Goal: Check status: Check status

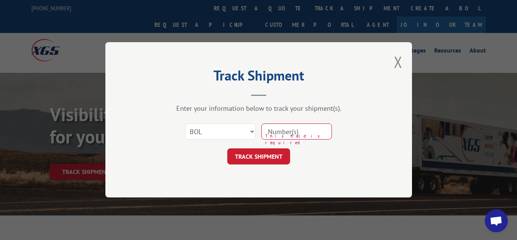
select select "bol"
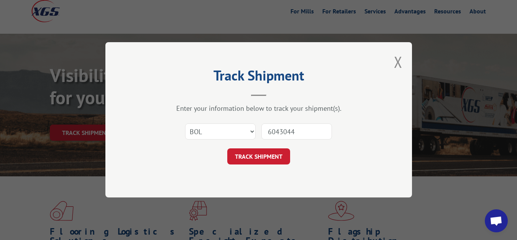
type input "6043044"
click button "TRACK SHIPMENT" at bounding box center [258, 157] width 63 height 16
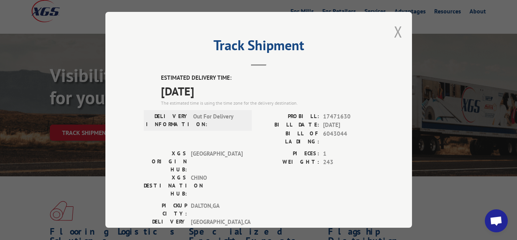
click at [394, 30] on button "Close modal" at bounding box center [398, 31] width 8 height 20
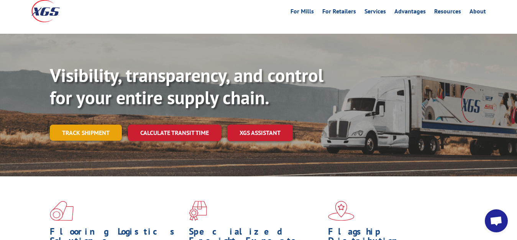
click at [95, 125] on link "Track shipment" at bounding box center [86, 133] width 72 height 16
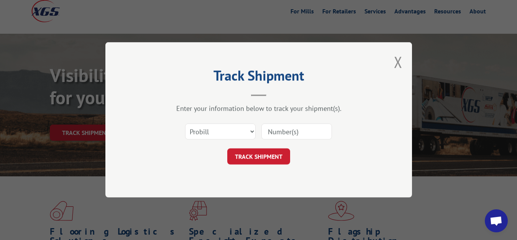
scroll to position [0, 0]
click at [198, 130] on select "Select category... Probill BOL PO" at bounding box center [220, 132] width 71 height 16
select select "bol"
click option "BOL" at bounding box center [0, 0] width 0 height 0
drag, startPoint x: 272, startPoint y: 141, endPoint x: 273, endPoint y: 136, distance: 5.0
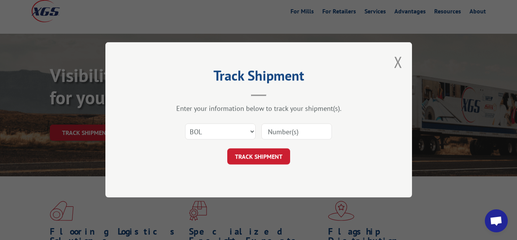
click at [273, 136] on div "Select category... Probill BOL PO" at bounding box center [259, 131] width 230 height 25
click at [275, 127] on input at bounding box center [297, 132] width 71 height 16
type input "6748159"
click button "TRACK SHIPMENT" at bounding box center [258, 157] width 63 height 16
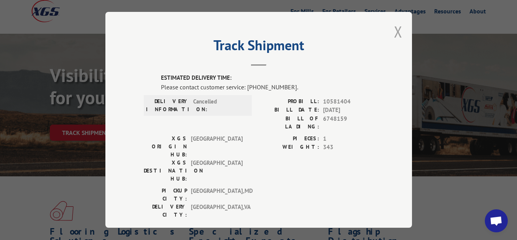
click at [394, 25] on button "Close modal" at bounding box center [398, 31] width 8 height 20
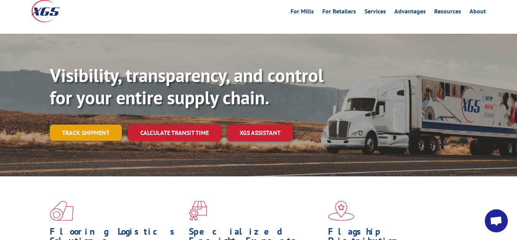
click at [93, 125] on link "Track shipment" at bounding box center [86, 133] width 72 height 16
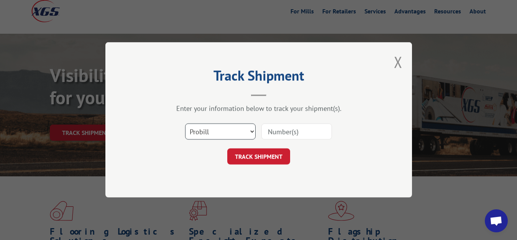
click at [185, 124] on select "Select category... Probill BOL PO" at bounding box center [220, 132] width 71 height 16
select select "bol"
click option "BOL" at bounding box center [0, 0] width 0 height 0
click at [308, 127] on input at bounding box center [297, 132] width 71 height 16
type input "6814624"
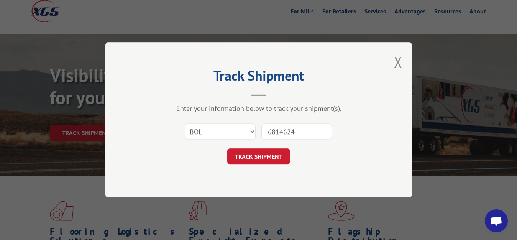
click button "TRACK SHIPMENT" at bounding box center [258, 157] width 63 height 16
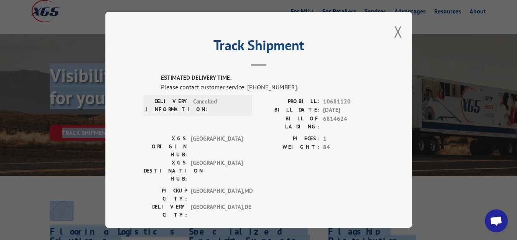
drag, startPoint x: 404, startPoint y: 63, endPoint x: 409, endPoint y: 63, distance: 5.0
click at [409, 63] on div "Track Shipment ESTIMATED DELIVERY TIME: Please contact customer service: [PHONE…" at bounding box center [258, 120] width 307 height 216
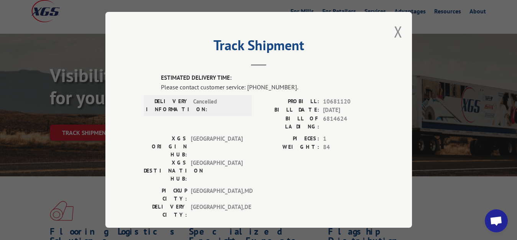
click at [377, 90] on div "Track Shipment ESTIMATED DELIVERY TIME: Please contact customer service: [PHONE…" at bounding box center [258, 120] width 307 height 216
click at [394, 26] on button "Close modal" at bounding box center [398, 31] width 8 height 20
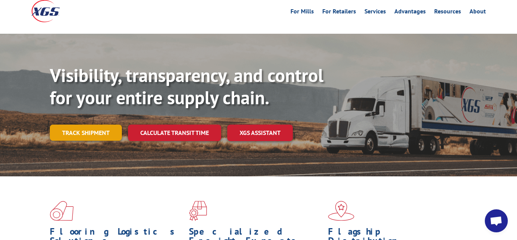
click at [64, 125] on link "Track shipment" at bounding box center [86, 133] width 72 height 16
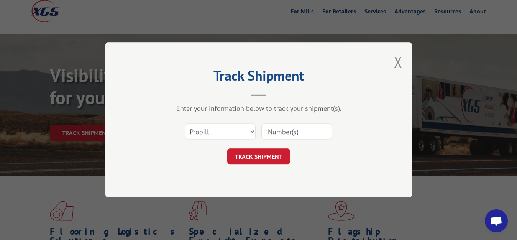
click at [180, 133] on div "Select category... Probill BOL PO" at bounding box center [259, 131] width 230 height 25
click at [185, 124] on select "Select category... Probill BOL PO" at bounding box center [220, 132] width 71 height 16
select select "bol"
click option "BOL" at bounding box center [0, 0] width 0 height 0
click at [280, 136] on input at bounding box center [297, 132] width 71 height 16
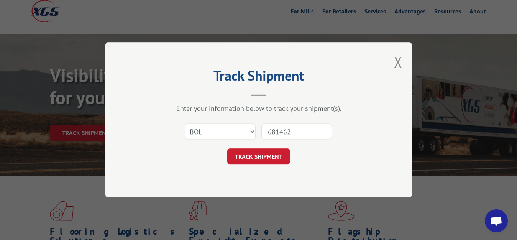
type input "6814624"
click button "TRACK SHIPMENT" at bounding box center [258, 157] width 63 height 16
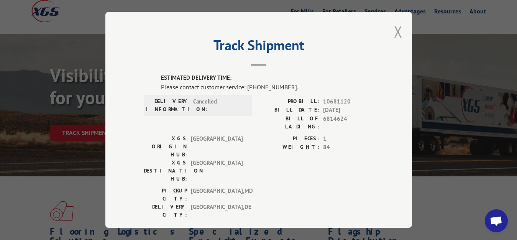
click at [394, 26] on button "Close modal" at bounding box center [398, 31] width 8 height 20
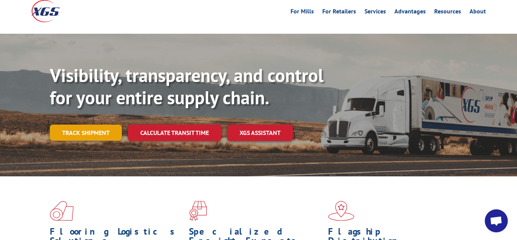
drag, startPoint x: 98, startPoint y: 111, endPoint x: 115, endPoint y: 130, distance: 25.5
click at [99, 125] on link "Track shipment" at bounding box center [86, 133] width 72 height 16
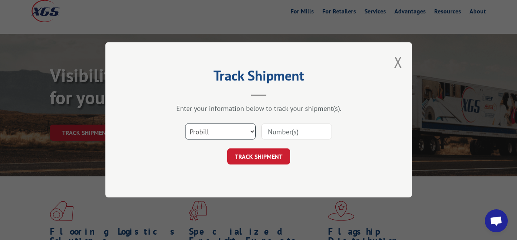
click at [185, 124] on select "Select category... Probill BOL PO" at bounding box center [220, 132] width 71 height 16
select select "bol"
click option "BOL" at bounding box center [0, 0] width 0 height 0
click at [276, 132] on input at bounding box center [297, 132] width 71 height 16
type input "7000598"
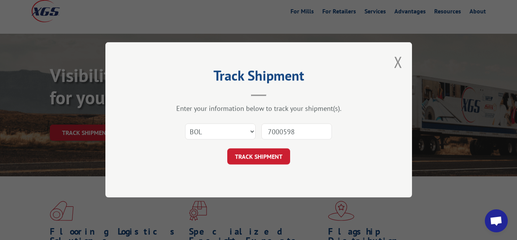
click button "TRACK SHIPMENT" at bounding box center [258, 157] width 63 height 16
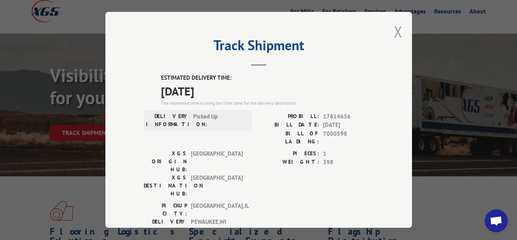
drag, startPoint x: 392, startPoint y: 29, endPoint x: 360, endPoint y: 77, distance: 58.4
click at [394, 30] on button "Close modal" at bounding box center [398, 31] width 8 height 20
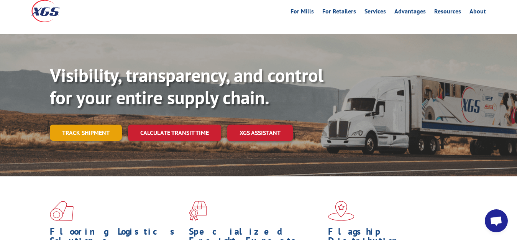
click at [98, 125] on link "Track shipment" at bounding box center [86, 133] width 72 height 16
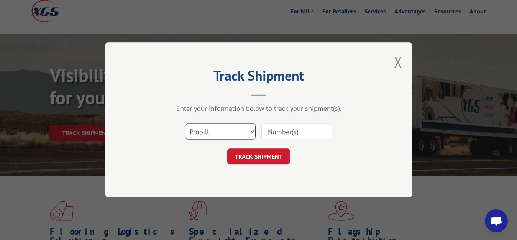
click at [185, 124] on select "Select category... Probill BOL PO" at bounding box center [220, 132] width 71 height 16
select select "bol"
click option "BOL" at bounding box center [0, 0] width 0 height 0
click at [278, 139] on input at bounding box center [297, 132] width 71 height 16
type input "7000598"
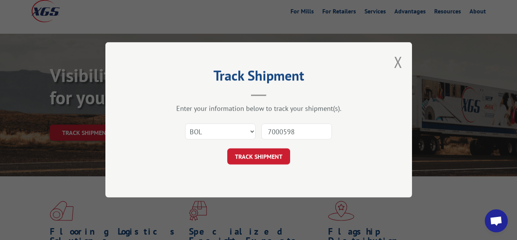
click button "TRACK SHIPMENT" at bounding box center [258, 157] width 63 height 16
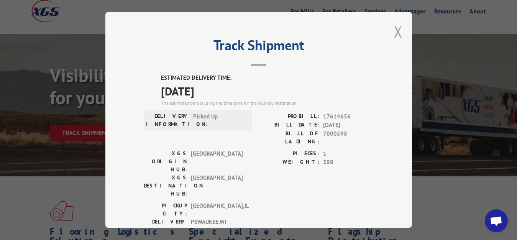
click at [394, 30] on button "Close modal" at bounding box center [398, 31] width 8 height 20
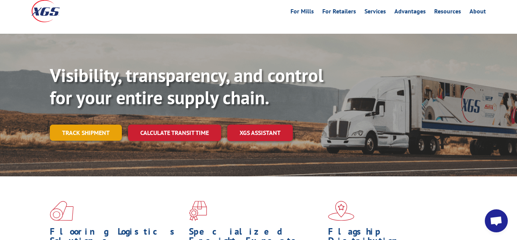
click at [78, 125] on link "Track shipment" at bounding box center [86, 133] width 72 height 16
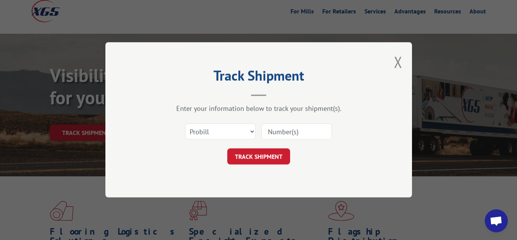
click at [214, 140] on div "Select category... Probill BOL PO" at bounding box center [259, 131] width 230 height 25
click at [185, 124] on select "Select category... Probill BOL PO" at bounding box center [220, 132] width 71 height 16
select select "bol"
click option "BOL" at bounding box center [0, 0] width 0 height 0
click at [273, 134] on input at bounding box center [297, 132] width 71 height 16
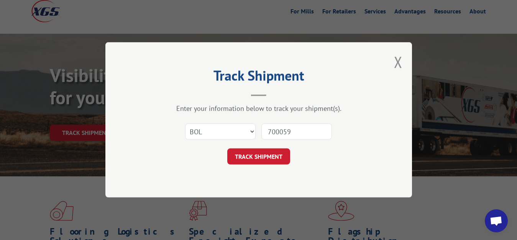
type input "7000599"
click button "TRACK SHIPMENT" at bounding box center [258, 157] width 63 height 16
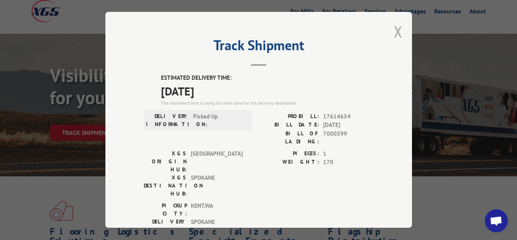
click at [395, 30] on button "Close modal" at bounding box center [398, 31] width 8 height 20
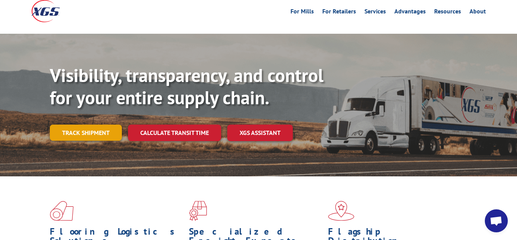
click at [78, 125] on link "Track shipment" at bounding box center [86, 133] width 72 height 16
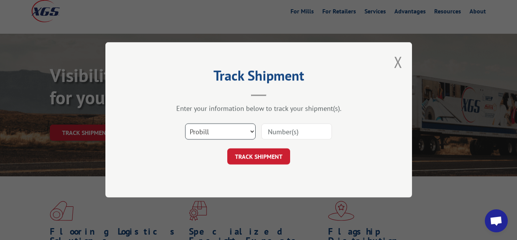
click at [185, 124] on select "Select category... Probill BOL PO" at bounding box center [220, 132] width 71 height 16
select select "bol"
click option "BOL" at bounding box center [0, 0] width 0 height 0
click at [268, 132] on input at bounding box center [297, 132] width 71 height 16
type input "7000678"
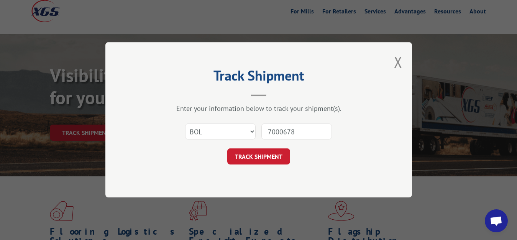
click button "TRACK SHIPMENT" at bounding box center [258, 157] width 63 height 16
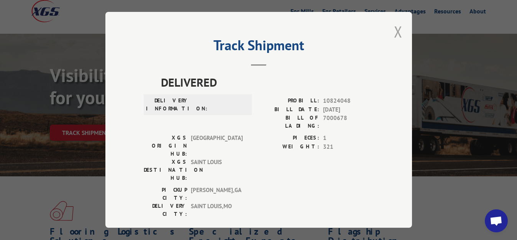
click at [395, 30] on button "Close modal" at bounding box center [398, 31] width 8 height 20
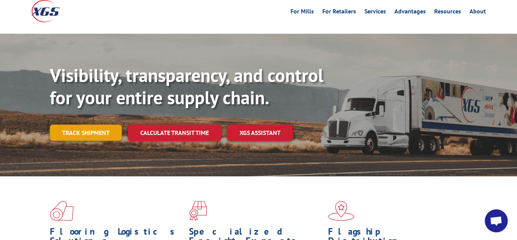
click at [84, 125] on link "Track shipment" at bounding box center [86, 133] width 72 height 16
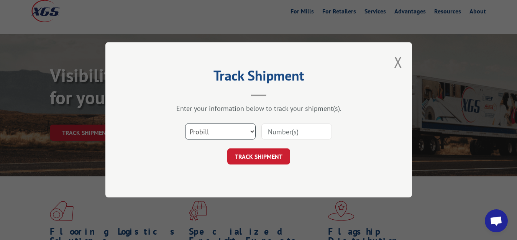
click at [185, 124] on select "Select category... Probill BOL PO" at bounding box center [220, 132] width 71 height 16
select select "bol"
click option "BOL" at bounding box center [0, 0] width 0 height 0
click at [285, 131] on input at bounding box center [297, 132] width 71 height 16
type input "7003638"
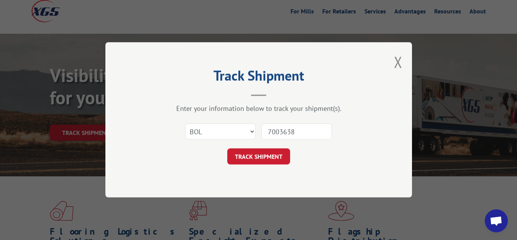
click button "TRACK SHIPMENT" at bounding box center [258, 157] width 63 height 16
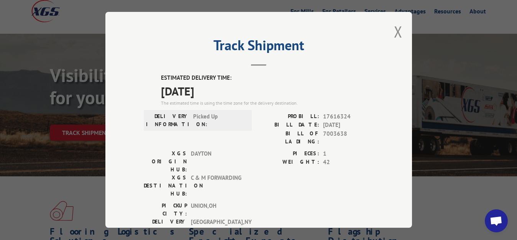
click at [386, 32] on div "Track Shipment ESTIMATED DELIVERY TIME: [DATE] The estimated time is using the …" at bounding box center [258, 120] width 307 height 216
click at [396, 26] on button "Close modal" at bounding box center [398, 31] width 8 height 20
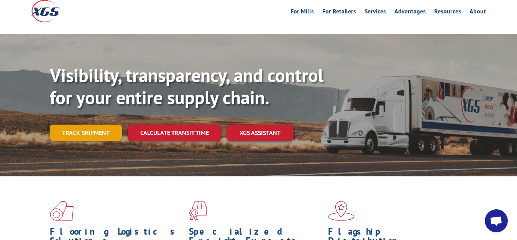
click at [112, 125] on link "Track shipment" at bounding box center [86, 133] width 72 height 16
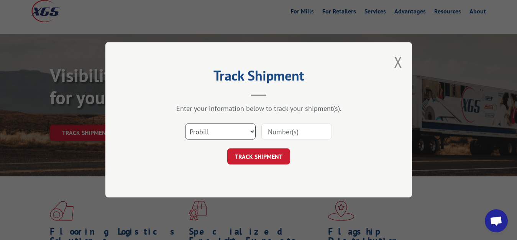
click at [185, 124] on select "Select category... Probill BOL PO" at bounding box center [220, 132] width 71 height 16
select select "bol"
click option "BOL" at bounding box center [0, 0] width 0 height 0
drag, startPoint x: 278, startPoint y: 136, endPoint x: 290, endPoint y: 118, distance: 21.8
click at [280, 132] on input at bounding box center [297, 132] width 71 height 16
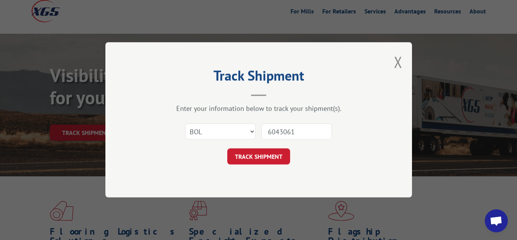
type input "6043061"
click button "TRACK SHIPMENT" at bounding box center [258, 157] width 63 height 16
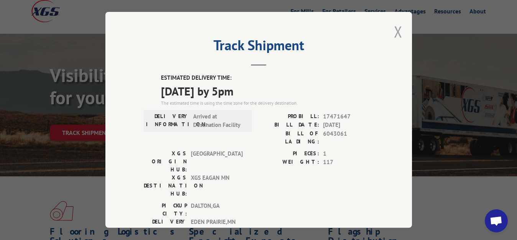
click at [394, 27] on button "Close modal" at bounding box center [398, 31] width 8 height 20
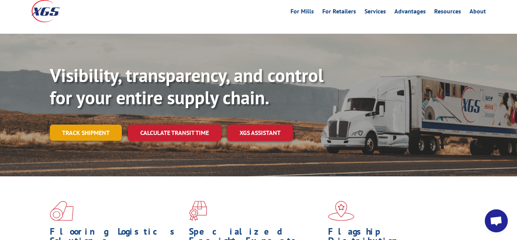
click at [98, 125] on link "Track shipment" at bounding box center [86, 133] width 72 height 16
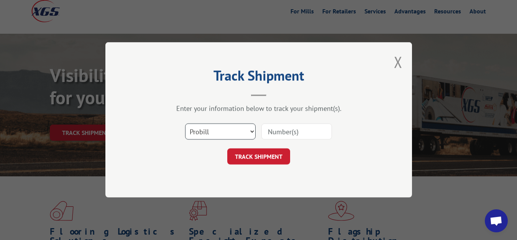
click at [185, 124] on select "Select category... Probill BOL PO" at bounding box center [220, 132] width 71 height 16
select select "bol"
click option "BOL" at bounding box center [0, 0] width 0 height 0
click at [275, 132] on input at bounding box center [297, 132] width 71 height 16
type input "7002428"
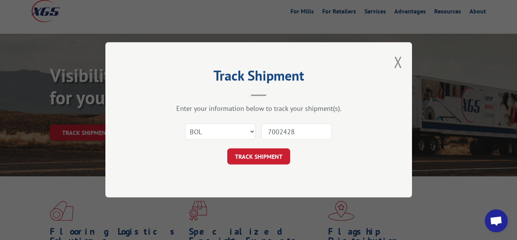
click button "TRACK SHIPMENT" at bounding box center [258, 157] width 63 height 16
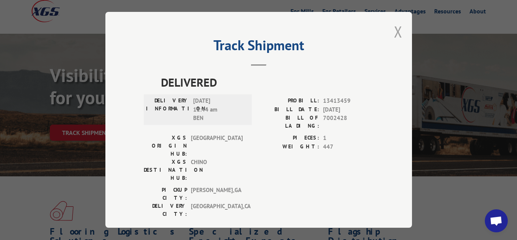
click at [395, 33] on button "Close modal" at bounding box center [398, 31] width 8 height 20
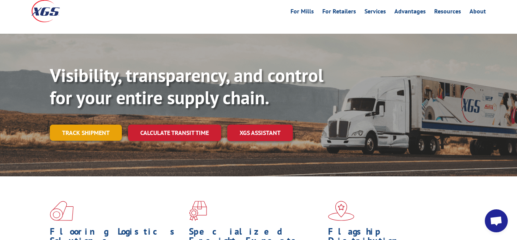
click at [85, 125] on link "Track shipment" at bounding box center [86, 133] width 72 height 16
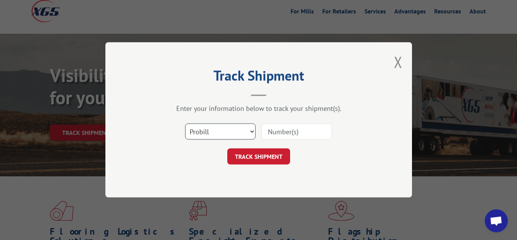
click at [185, 124] on select "Select category... Probill BOL PO" at bounding box center [220, 132] width 71 height 16
select select "bol"
click option "BOL" at bounding box center [0, 0] width 0 height 0
drag, startPoint x: 287, startPoint y: 129, endPoint x: 306, endPoint y: 75, distance: 57.0
click at [287, 125] on input at bounding box center [297, 132] width 71 height 16
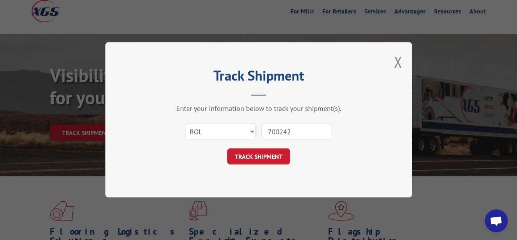
type input "7002427"
click button "TRACK SHIPMENT" at bounding box center [258, 157] width 63 height 16
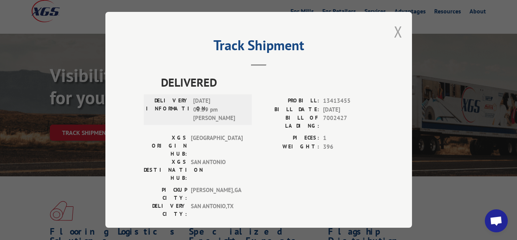
click at [394, 32] on button "Close modal" at bounding box center [398, 31] width 8 height 20
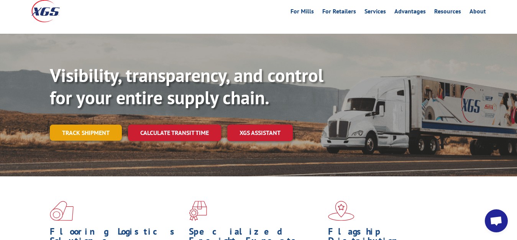
click at [92, 125] on link "Track shipment" at bounding box center [86, 133] width 72 height 16
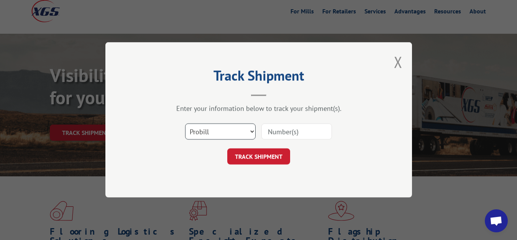
click at [185, 124] on select "Select category... Probill BOL PO" at bounding box center [220, 132] width 71 height 16
select select "bol"
click option "BOL" at bounding box center [0, 0] width 0 height 0
click at [290, 122] on div "Select category... Probill BOL PO" at bounding box center [259, 131] width 230 height 25
click at [284, 127] on input at bounding box center [297, 132] width 71 height 16
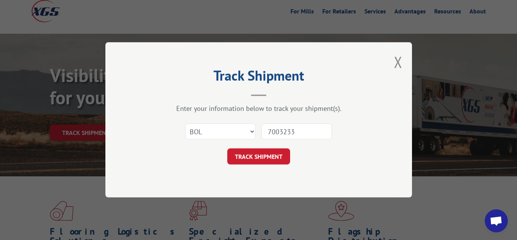
type input "7003233"
click button "TRACK SHIPMENT" at bounding box center [258, 157] width 63 height 16
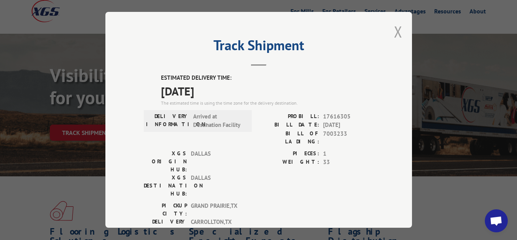
click at [394, 30] on button "Close modal" at bounding box center [398, 31] width 8 height 20
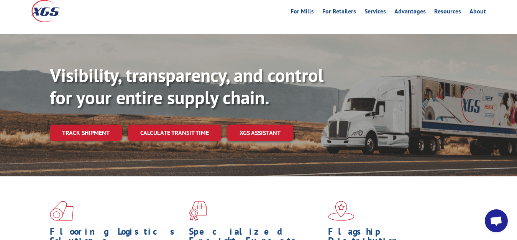
drag, startPoint x: 80, startPoint y: 109, endPoint x: 132, endPoint y: 120, distance: 53.4
click at [81, 125] on link "Track shipment" at bounding box center [86, 133] width 72 height 16
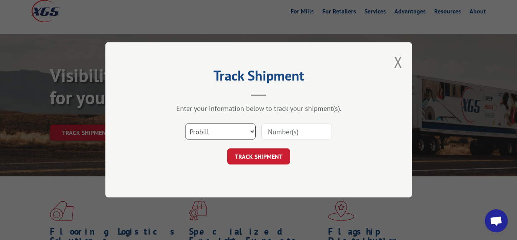
click at [185, 124] on select "Select category... Probill BOL PO" at bounding box center [220, 132] width 71 height 16
select select "bol"
click option "BOL" at bounding box center [0, 0] width 0 height 0
click at [270, 132] on input at bounding box center [297, 132] width 71 height 16
type input "7002692"
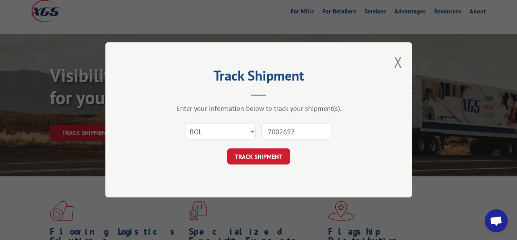
click button "TRACK SHIPMENT" at bounding box center [258, 157] width 63 height 16
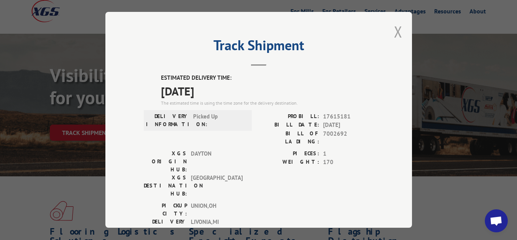
drag, startPoint x: 392, startPoint y: 29, endPoint x: 300, endPoint y: 109, distance: 122.4
click at [394, 30] on button "Close modal" at bounding box center [398, 31] width 8 height 20
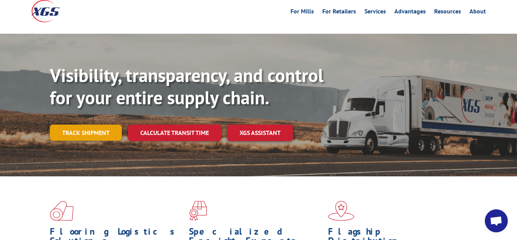
click at [83, 125] on link "Track shipment" at bounding box center [86, 133] width 72 height 16
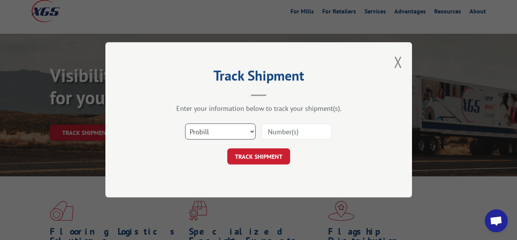
click at [185, 124] on select "Select category... Probill BOL PO" at bounding box center [220, 132] width 71 height 16
select select "bol"
click option "BOL" at bounding box center [0, 0] width 0 height 0
drag, startPoint x: 275, startPoint y: 126, endPoint x: 292, endPoint y: 78, distance: 50.6
click at [278, 124] on input at bounding box center [297, 132] width 71 height 16
